Goal: Information Seeking & Learning: Learn about a topic

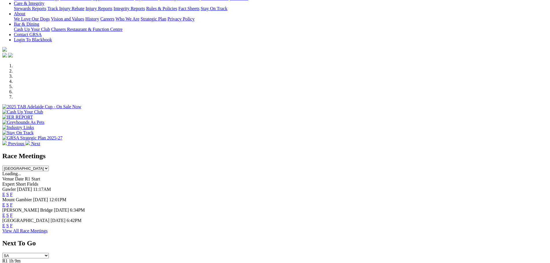
scroll to position [144, 0]
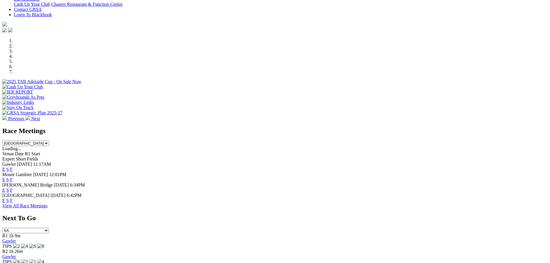
click at [13, 198] on link "F" at bounding box center [11, 200] width 3 height 5
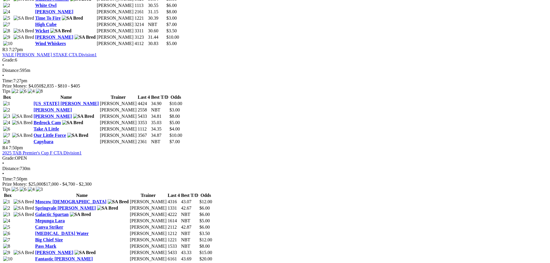
scroll to position [520, 0]
